Goal: Find specific page/section: Find specific page/section

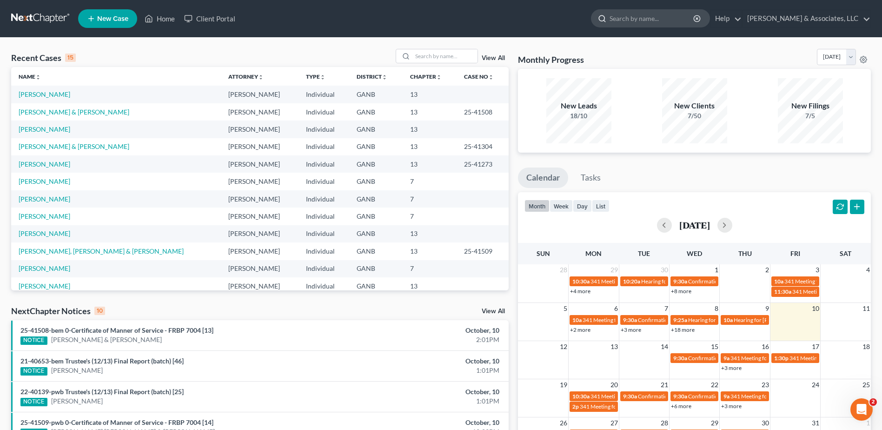
click at [641, 17] on input "search" at bounding box center [652, 18] width 85 height 17
click at [639, 19] on input "search" at bounding box center [652, 18] width 85 height 17
type input "[PERSON_NAME]"
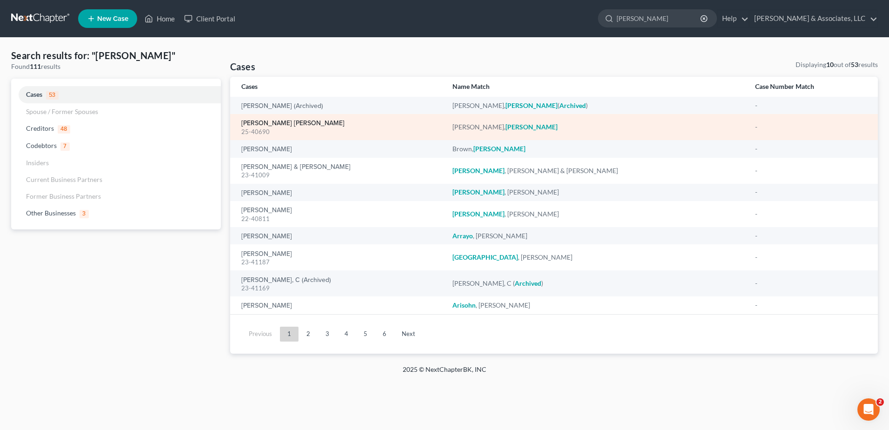
click at [279, 122] on link "[PERSON_NAME] [PERSON_NAME]" at bounding box center [292, 123] width 103 height 7
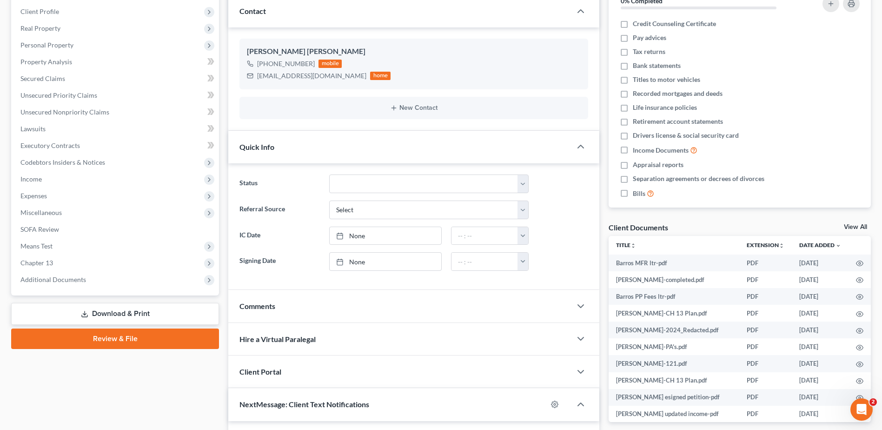
scroll to position [233, 0]
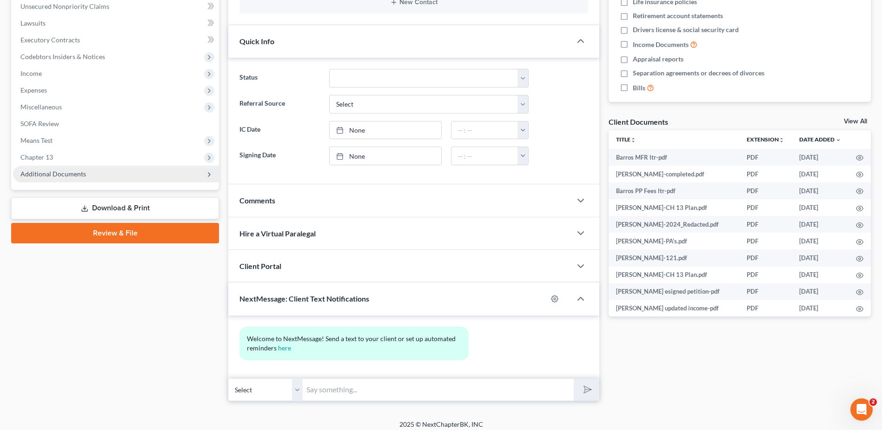
click at [59, 171] on span "Additional Documents" at bounding box center [53, 174] width 66 height 8
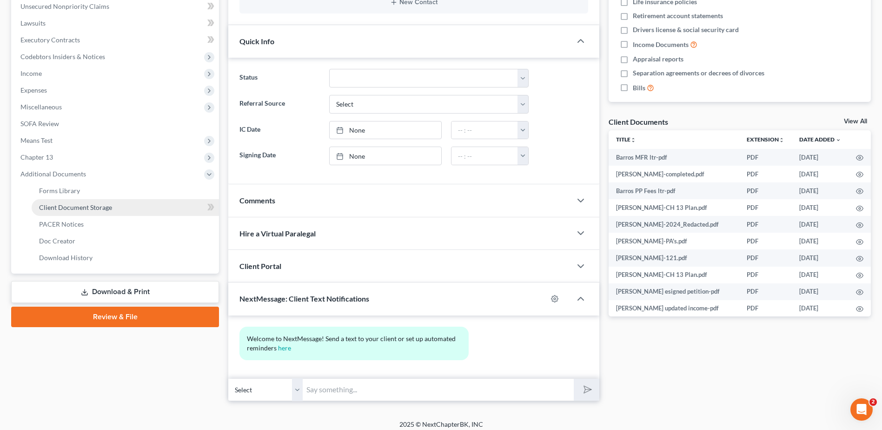
click at [64, 210] on span "Client Document Storage" at bounding box center [75, 207] width 73 height 8
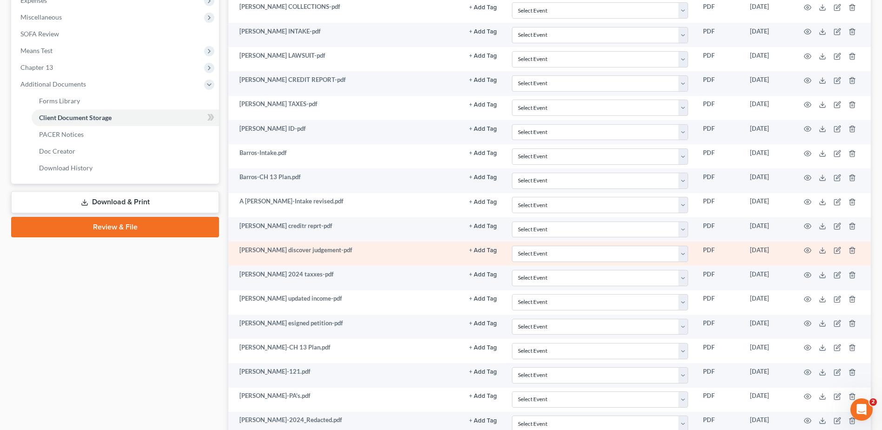
scroll to position [326, 0]
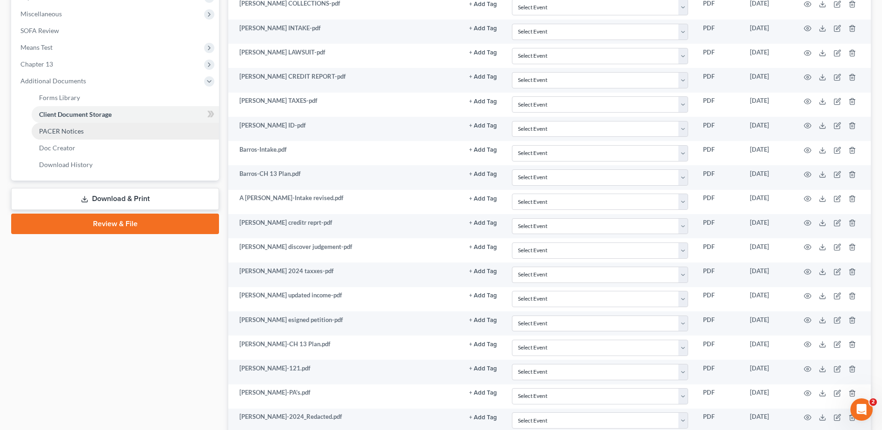
click at [67, 132] on span "PACER Notices" at bounding box center [61, 131] width 45 height 8
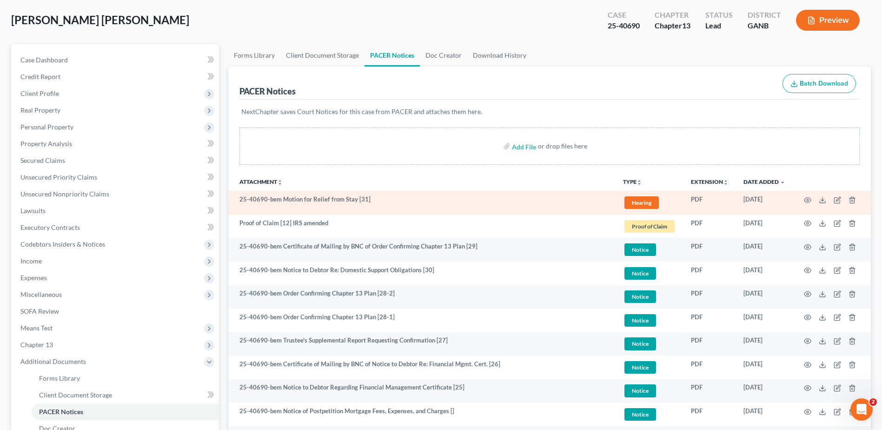
scroll to position [47, 0]
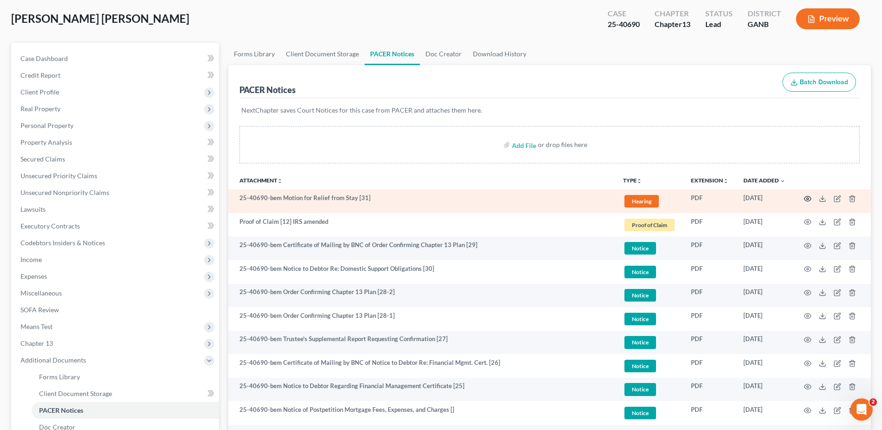
click at [809, 196] on icon "button" at bounding box center [808, 198] width 7 height 5
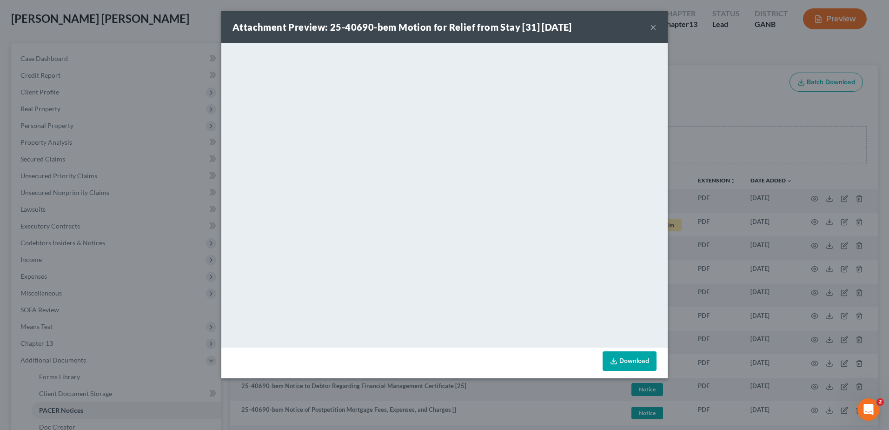
click at [652, 28] on button "×" at bounding box center [653, 26] width 7 height 11
